Goal: Complete application form

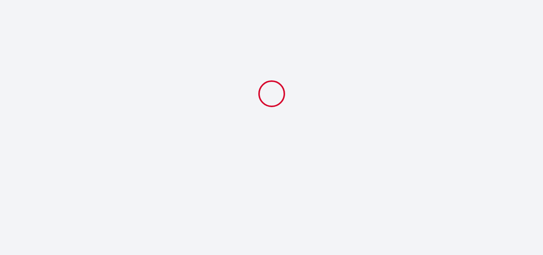
select select
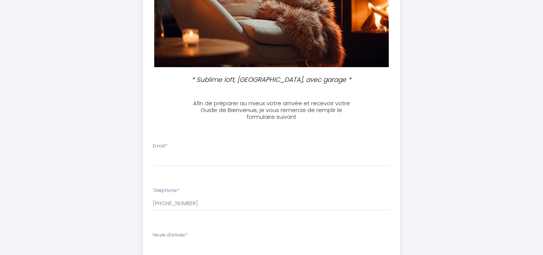
scroll to position [125, 0]
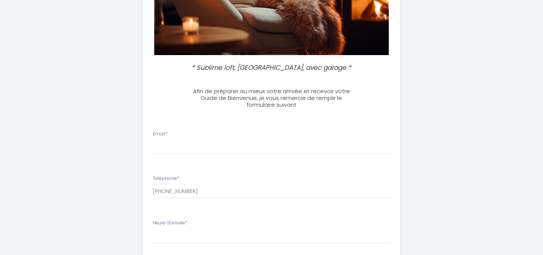
click at [199, 139] on div "Email *" at bounding box center [272, 142] width 248 height 23
click at [183, 151] on input "Email *" at bounding box center [272, 147] width 238 height 14
type input "[PERSON_NAME][EMAIL_ADDRESS][DOMAIN_NAME]"
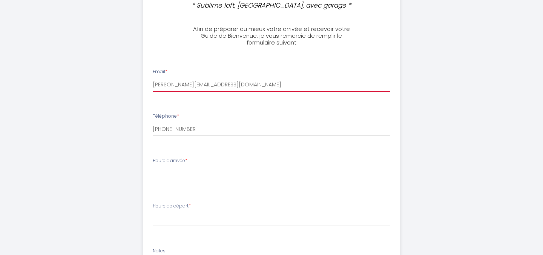
scroll to position [188, 0]
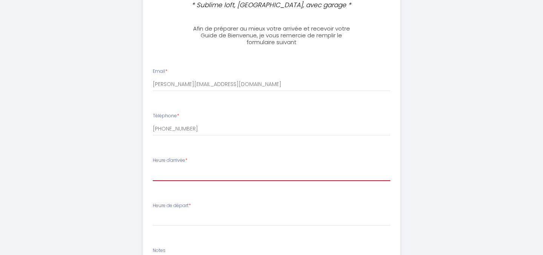
click at [189, 176] on select "17:00 17:30 18:00 18:30 19:00 19:30 20:00 20:30 21:00 21:30 22:00 22:30 23:00 2…" at bounding box center [272, 174] width 238 height 14
select select "17:00"
click at [153, 167] on select "17:00 17:30 18:00 18:30 19:00 19:30 20:00 20:30 21:00 21:30 22:00 22:30 23:00 2…" at bounding box center [272, 174] width 238 height 14
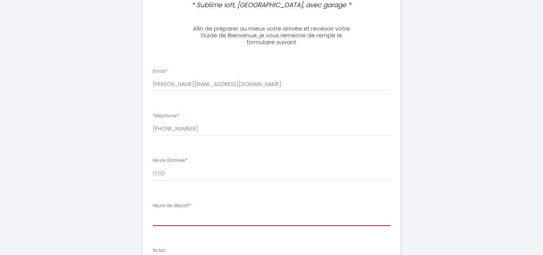
click at [169, 218] on select "00:00 00:30 01:00 01:30 02:00 02:30 03:00 03:30 04:00 04:30 05:00 05:30 06:00 0…" at bounding box center [272, 219] width 238 height 14
select select "10:00"
click at [153, 212] on select "00:00 00:30 01:00 01:30 02:00 02:30 03:00 03:30 04:00 04:30 05:00 05:30 06:00 0…" at bounding box center [272, 219] width 238 height 14
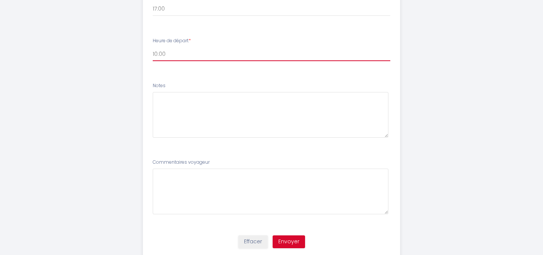
scroll to position [377, 0]
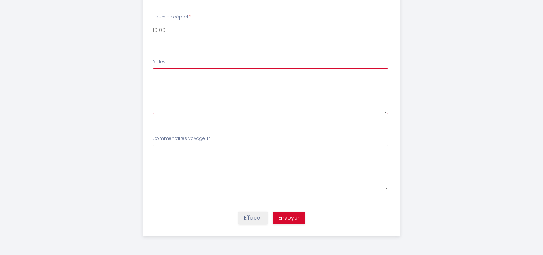
click at [193, 97] on textarea at bounding box center [271, 91] width 236 height 46
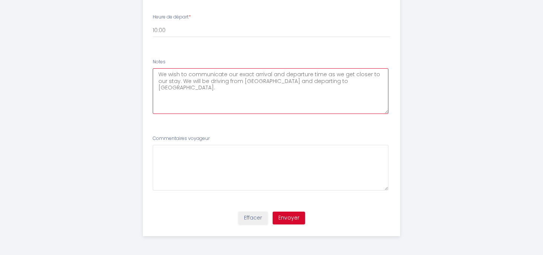
click at [268, 80] on textarea "We wish to communicate our exact arrival and departure time as we get closer to…" at bounding box center [271, 91] width 236 height 46
click at [194, 89] on textarea "We wish to communicate our exact arrival and departure time as we get closer to…" at bounding box center [271, 91] width 236 height 46
type textarea "We wish to communicate our exact arrival and departure time as we get closer to…"
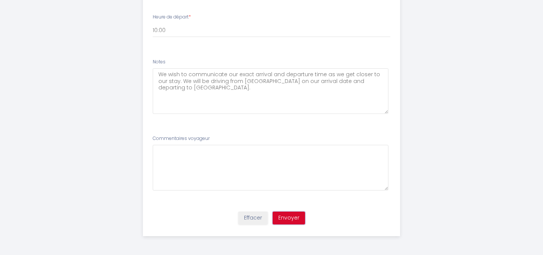
click at [286, 217] on button "Envoyer" at bounding box center [289, 218] width 32 height 13
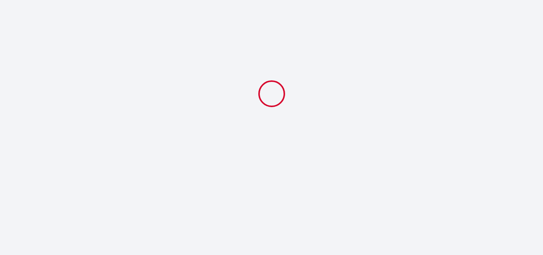
select select "10:00"
